Goal: Check status: Check status

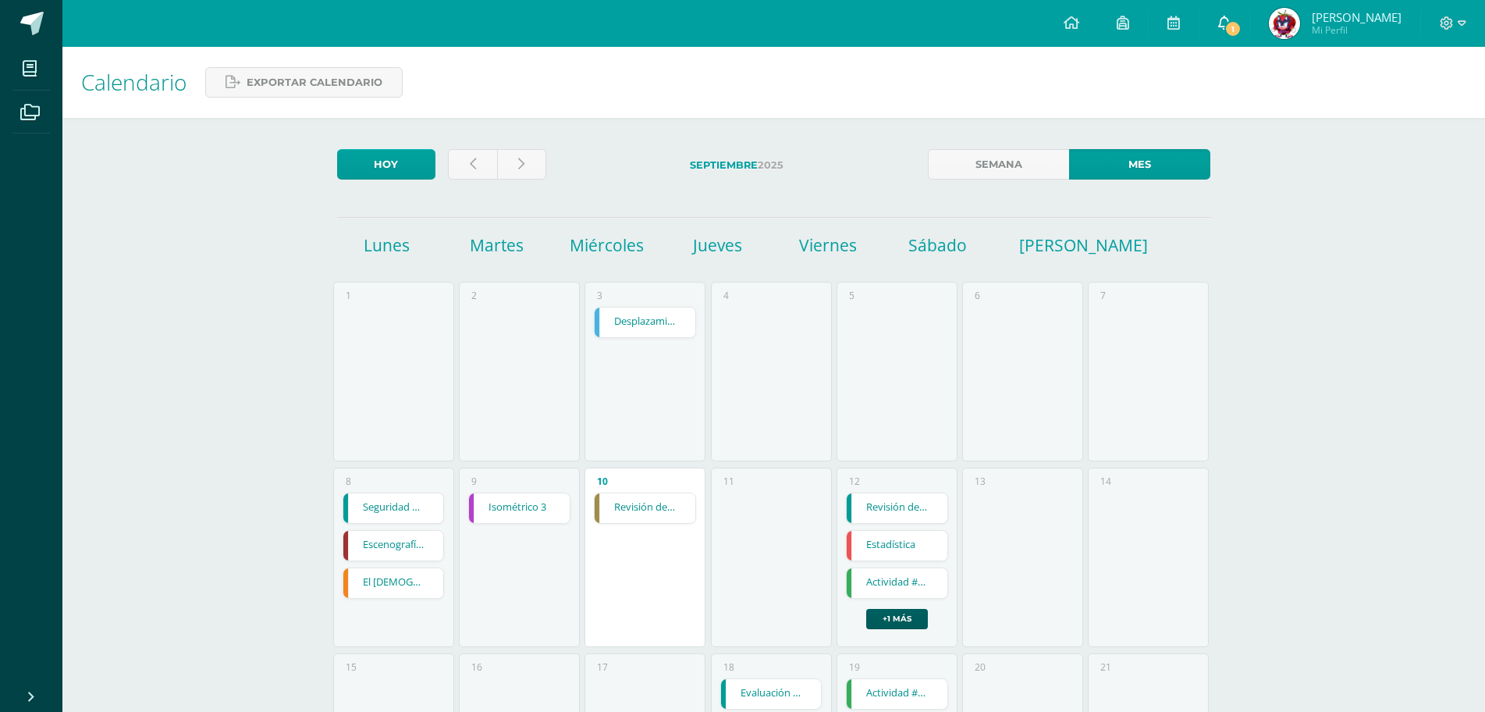
click at [1218, 23] on icon at bounding box center [1224, 23] width 12 height 14
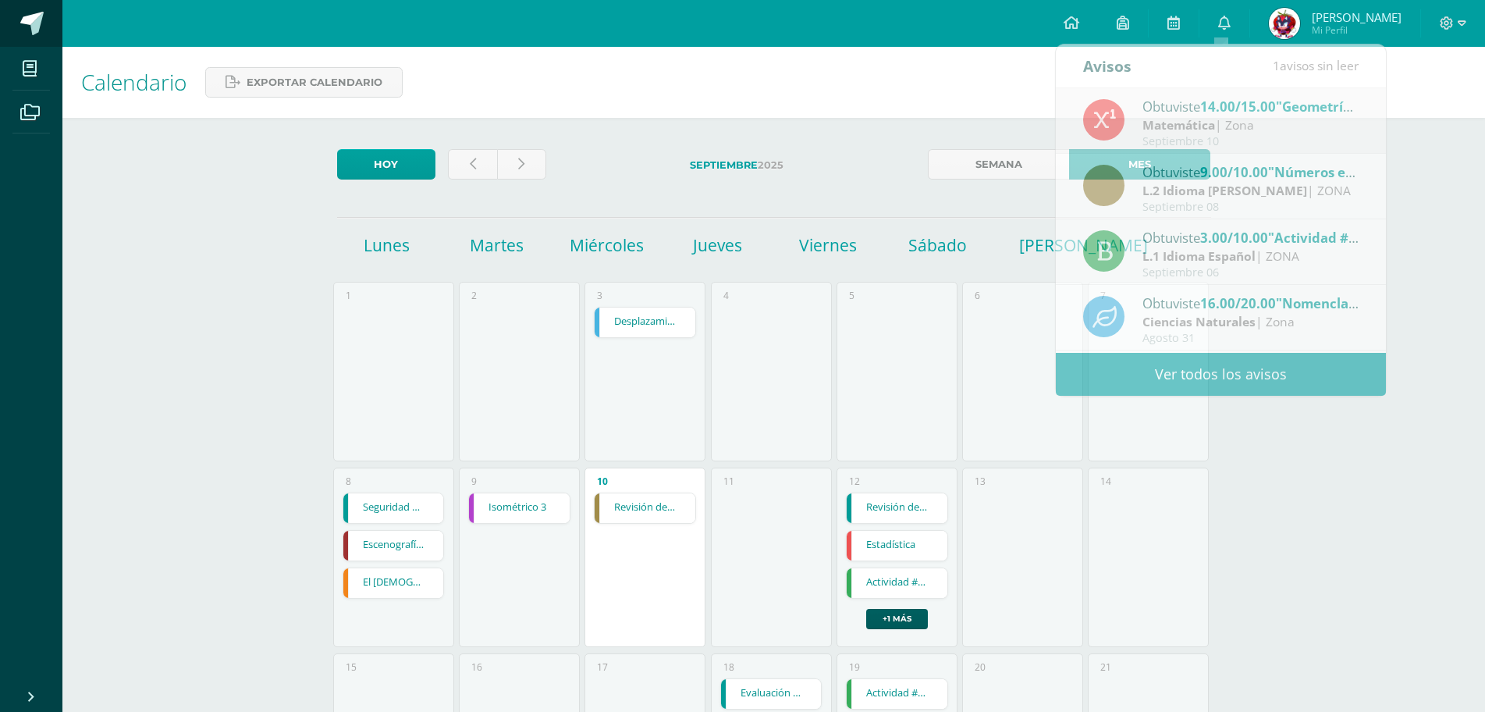
click at [46, 15] on link at bounding box center [31, 23] width 62 height 47
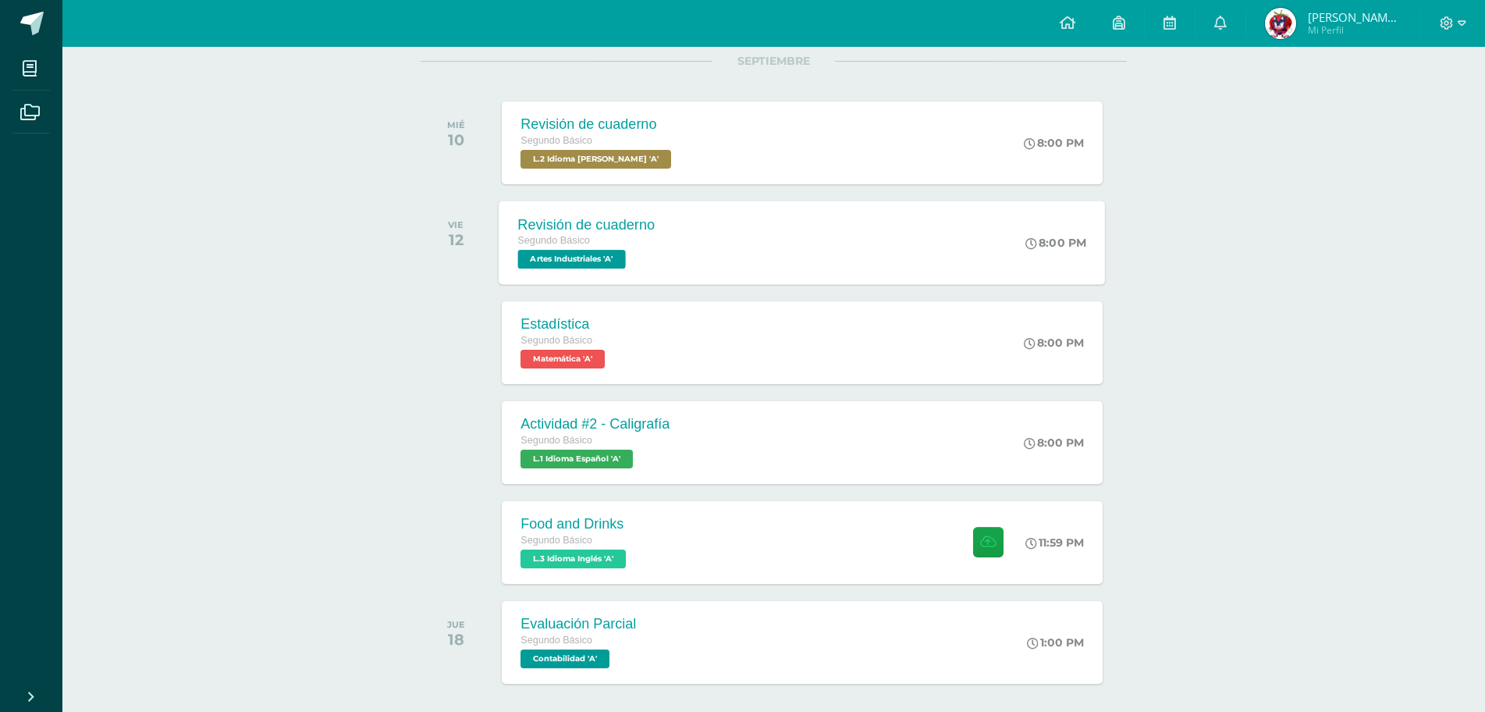
scroll to position [234, 0]
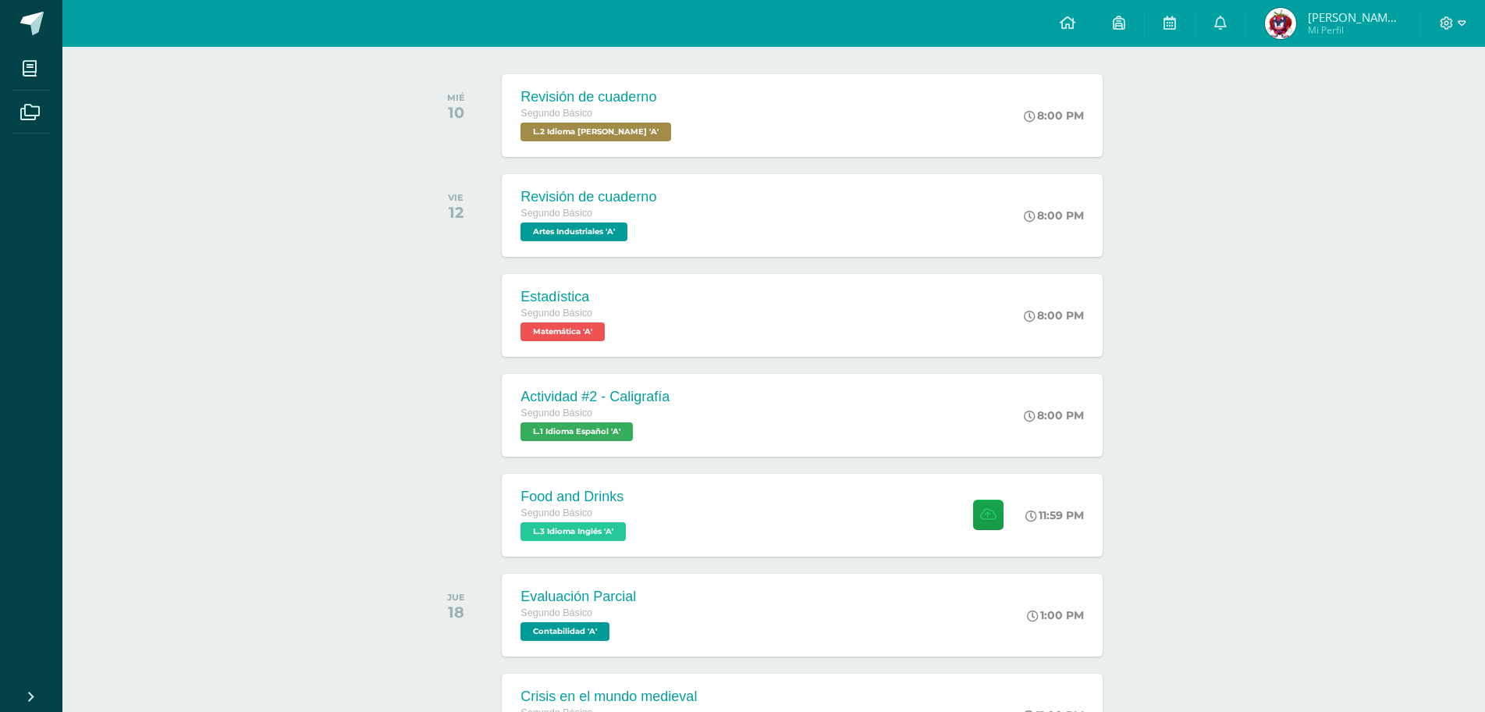
click at [1390, 12] on span "[PERSON_NAME]" at bounding box center [1355, 17] width 94 height 16
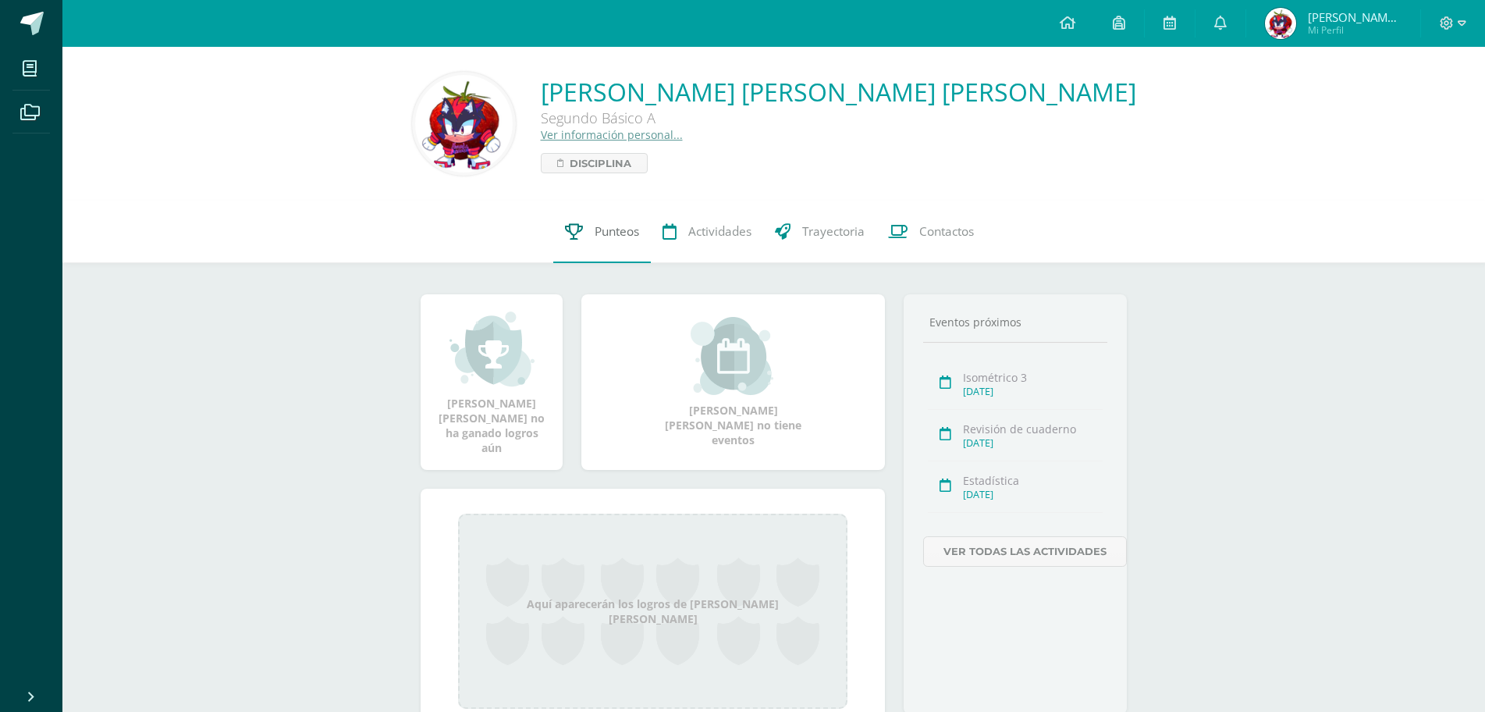
click at [593, 248] on link "Punteos" at bounding box center [602, 232] width 98 height 62
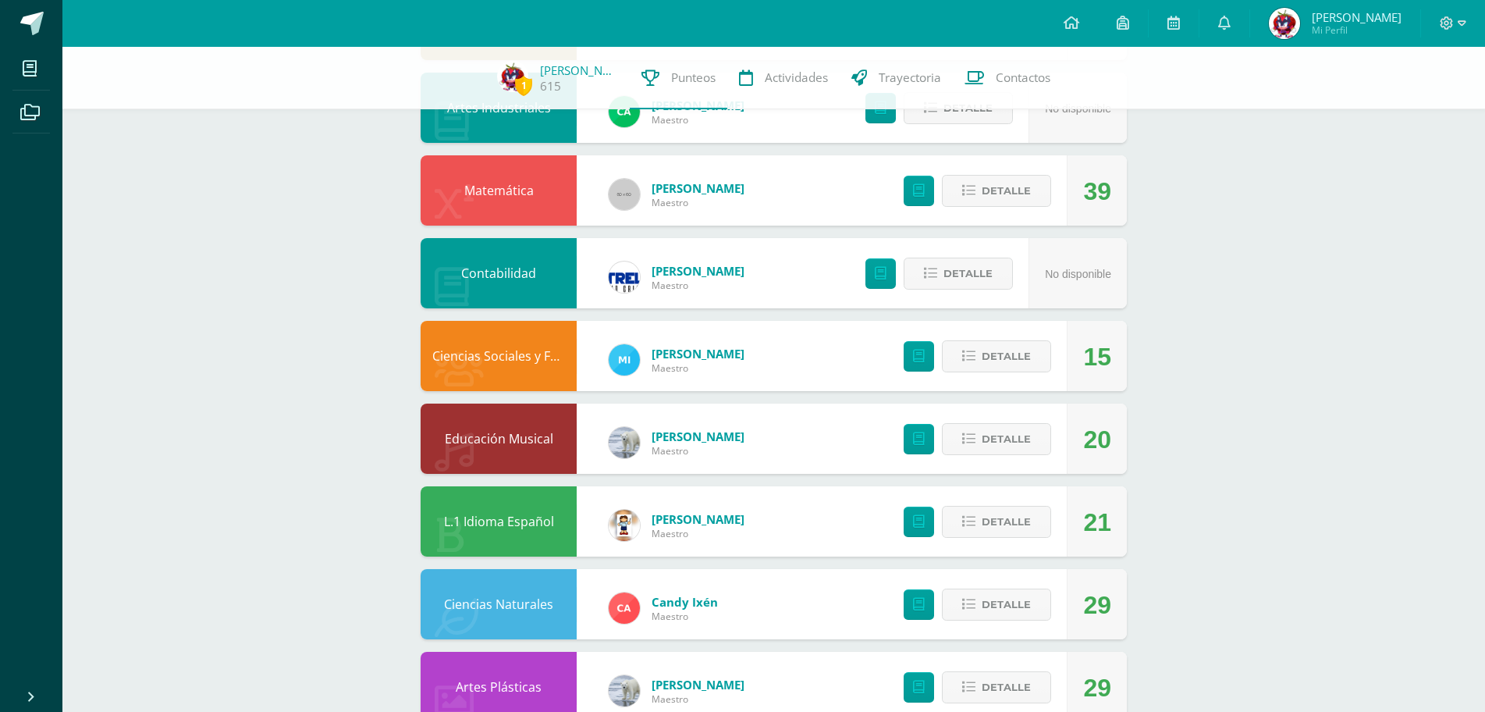
scroll to position [559, 0]
